Goal: Task Accomplishment & Management: Use online tool/utility

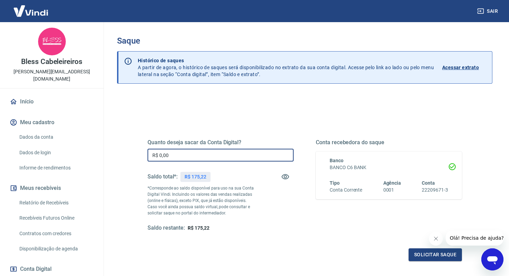
click at [183, 160] on input "R$ 0,00" at bounding box center [221, 155] width 146 height 13
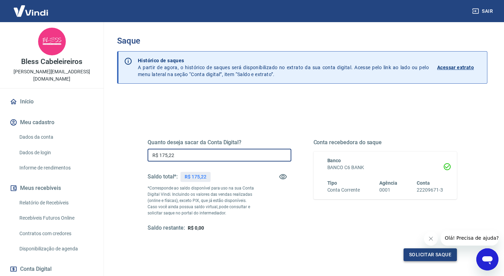
type input "R$ 175,22"
click at [438, 256] on button "Solicitar saque" at bounding box center [430, 255] width 53 height 13
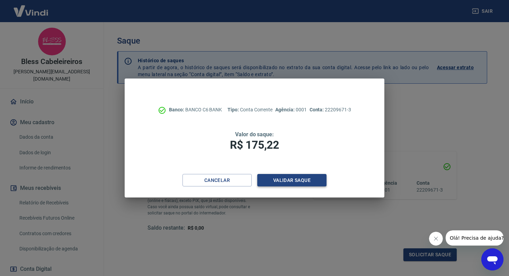
click at [291, 178] on button "Validar saque" at bounding box center [291, 180] width 69 height 13
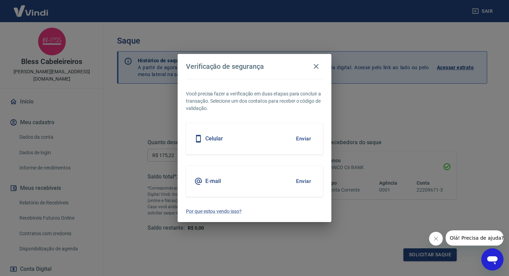
click at [301, 182] on button "Enviar" at bounding box center [303, 181] width 23 height 15
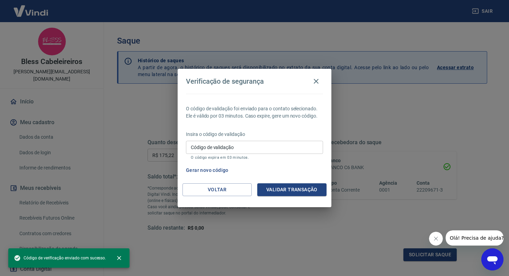
click at [233, 148] on input "Código de validação" at bounding box center [254, 147] width 137 height 13
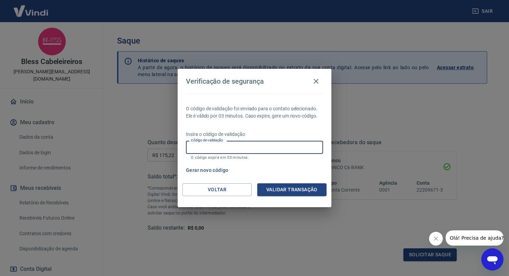
paste input "895445"
type input "895445"
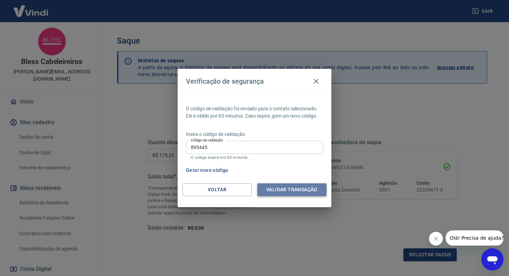
click at [280, 189] on button "Validar transação" at bounding box center [291, 190] width 69 height 13
